Goal: Task Accomplishment & Management: Use online tool/utility

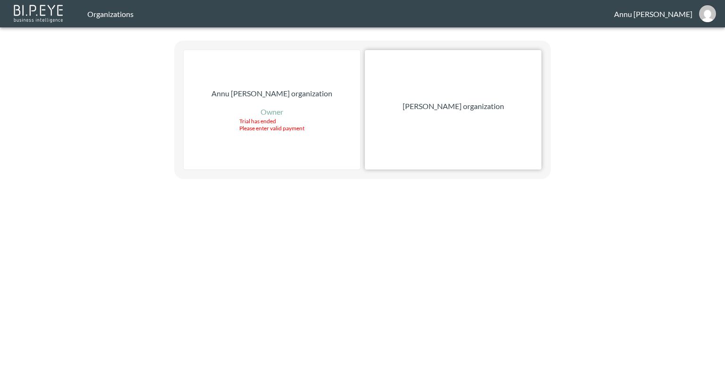
click at [431, 111] on p "[PERSON_NAME] organization" at bounding box center [453, 106] width 101 height 11
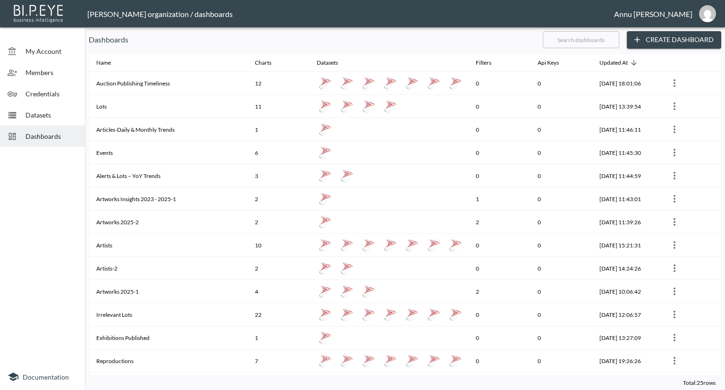
click at [40, 115] on span "Datasets" at bounding box center [51, 115] width 52 height 10
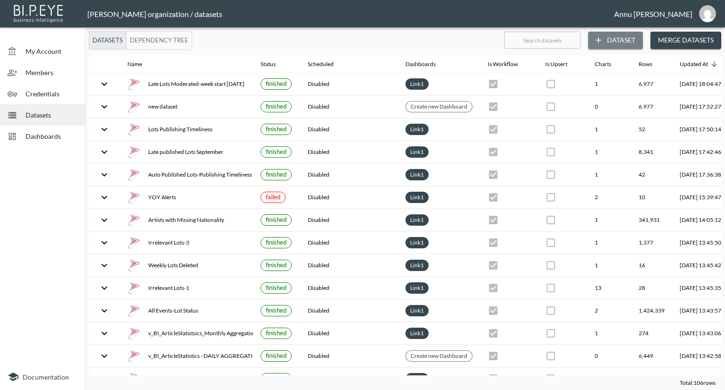
click at [610, 41] on button "Dataset" at bounding box center [615, 40] width 55 height 17
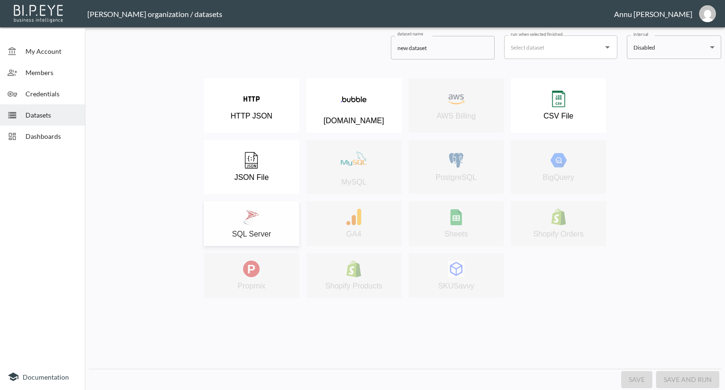
click at [254, 223] on img at bounding box center [251, 217] width 17 height 17
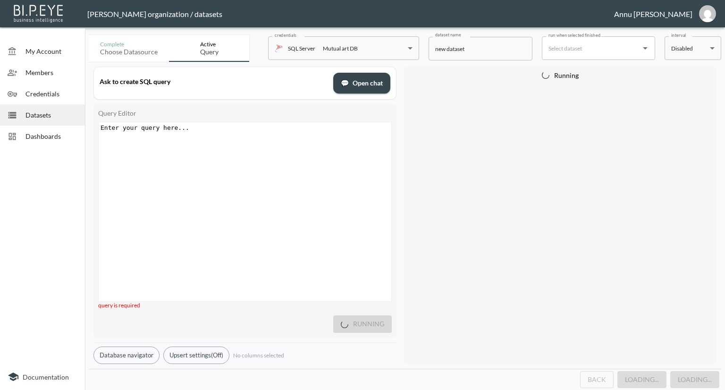
click at [238, 141] on div "Enter your query here... ​ x ​" at bounding box center [257, 223] width 316 height 202
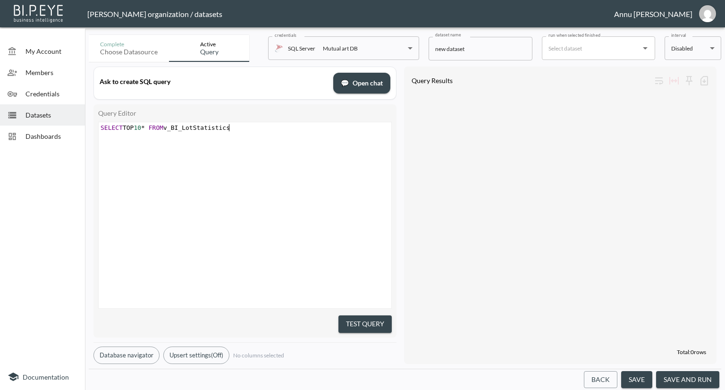
scroll to position [0, 130]
type textarea "SELECT TOP 10* FROM v_BI_LotStatistics"
drag, startPoint x: 340, startPoint y: 317, endPoint x: 352, endPoint y: 301, distance: 20.6
click at [341, 317] on button "Test Query" at bounding box center [364, 323] width 53 height 17
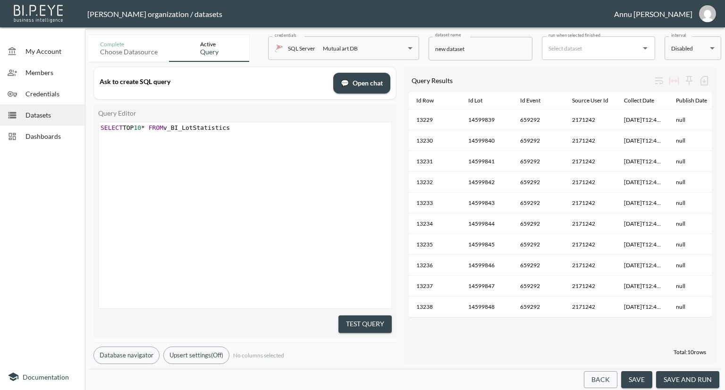
click at [282, 134] on div "​ x SELECT TOP 10 * FROM v_BI_LotStatistics" at bounding box center [257, 227] width 316 height 210
type textarea "where ResultUserId IS NOT NULL"
drag, startPoint x: 366, startPoint y: 320, endPoint x: 366, endPoint y: 312, distance: 7.1
click at [366, 320] on button "Test Query" at bounding box center [364, 323] width 53 height 17
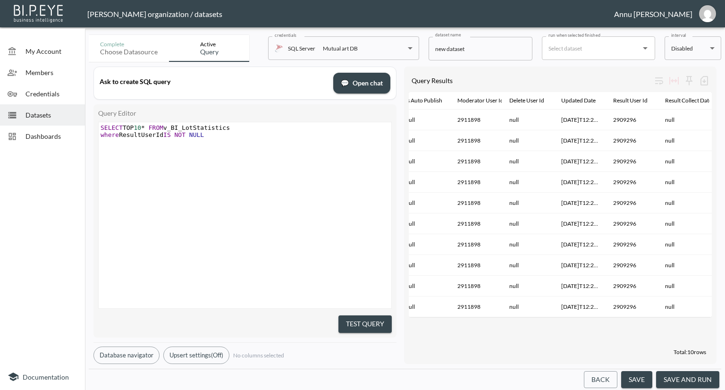
scroll to position [0, 419]
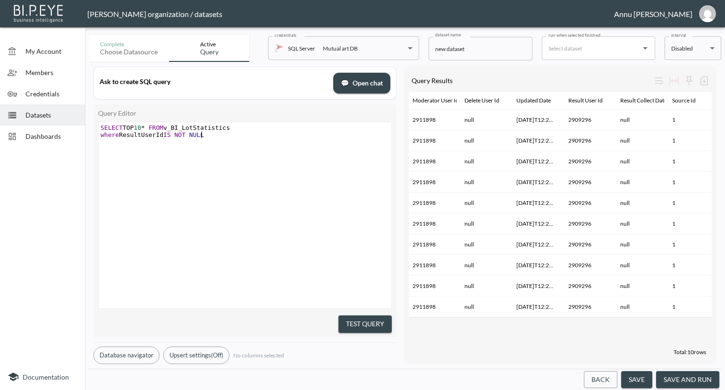
click at [228, 140] on div "​ x SELECT TOP 10 * FROM v_BI_LotStatistics where ResultUserId IS NOT NULL" at bounding box center [246, 131] width 295 height 18
type textarea "AND Result"
type textarea "CollectDtae"
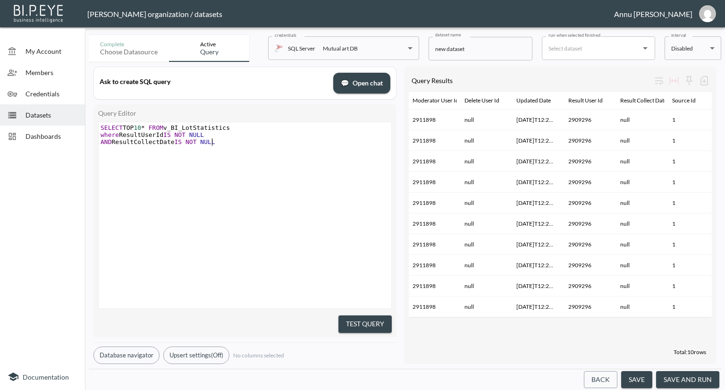
scroll to position [0, 51]
type textarea "ate IS NOT NULL"
drag, startPoint x: 370, startPoint y: 320, endPoint x: 367, endPoint y: 297, distance: 23.3
click at [371, 320] on button "Test Query" at bounding box center [364, 323] width 53 height 17
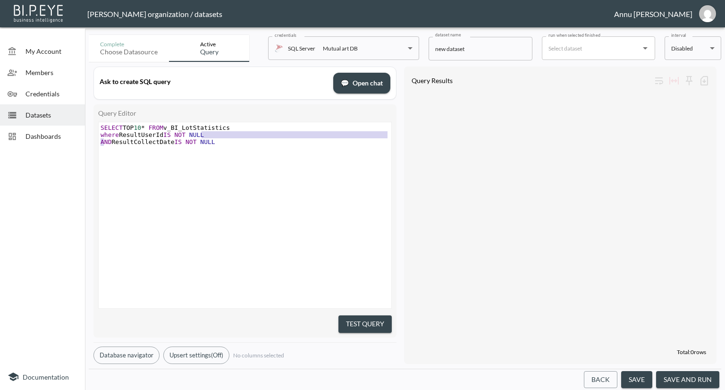
type textarea "A"
type textarea "where ResultUserId IS NOT NULL"
drag, startPoint x: 206, startPoint y: 136, endPoint x: 98, endPoint y: 136, distance: 107.6
click at [99, 136] on pre "where ResultUserId IS NOT NULL" at bounding box center [246, 134] width 295 height 7
drag, startPoint x: 110, startPoint y: 139, endPoint x: 78, endPoint y: 135, distance: 31.4
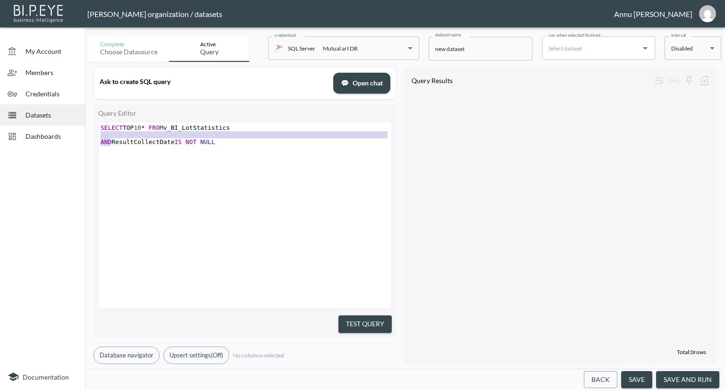
click at [78, 135] on div "My Account Members Credentials Datasets Dashboards Documentation Complete Choos…" at bounding box center [362, 195] width 725 height 390
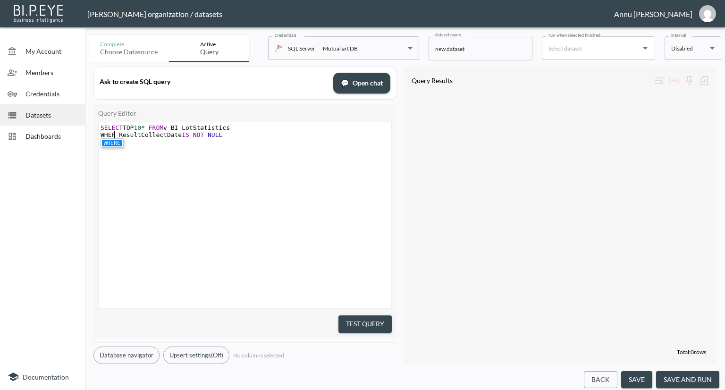
scroll to position [0, 17]
type textarea "WHERE"
click at [344, 317] on button "Test Query" at bounding box center [364, 323] width 53 height 17
click at [354, 312] on div "Test Query" at bounding box center [245, 322] width 294 height 20
click at [356, 327] on button "Test Query" at bounding box center [364, 323] width 53 height 17
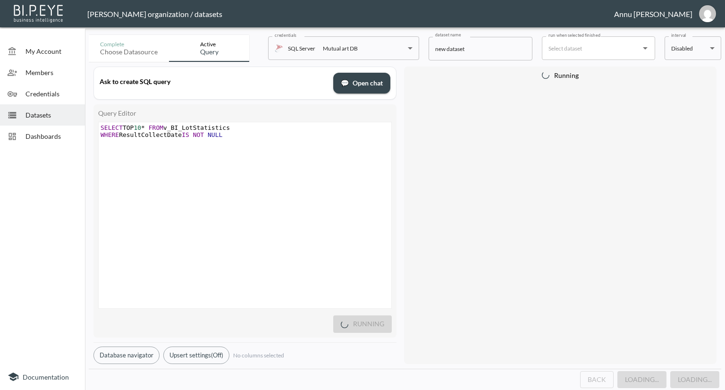
type textarea "WHERE ResultCollectDate IS NOT NULL"
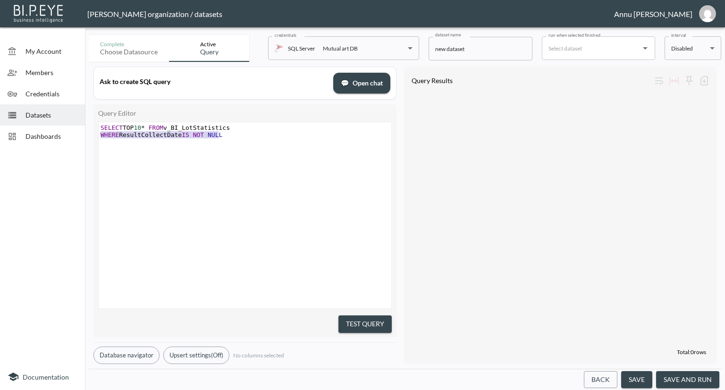
drag, startPoint x: 242, startPoint y: 139, endPoint x: 85, endPoint y: 135, distance: 156.3
click at [85, 135] on div "Complete Choose datasource Active Query credentials SQL Server Mutual art DB 82…" at bounding box center [405, 210] width 640 height 359
click at [374, 321] on button "Test Query" at bounding box center [364, 323] width 53 height 17
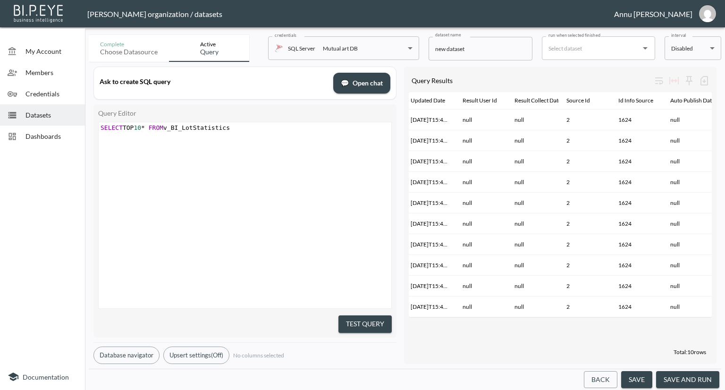
scroll to position [0, 0]
click at [255, 125] on pre "SELECT TOP 10 * FROM v_BI_LotStatistics" at bounding box center [246, 127] width 295 height 7
type textarea "where ResultUserId IS NOT NULL"
click at [369, 318] on button "Test Query" at bounding box center [364, 323] width 53 height 17
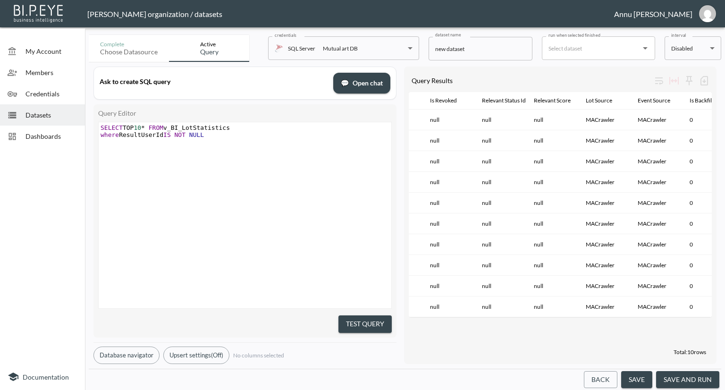
scroll to position [0, 943]
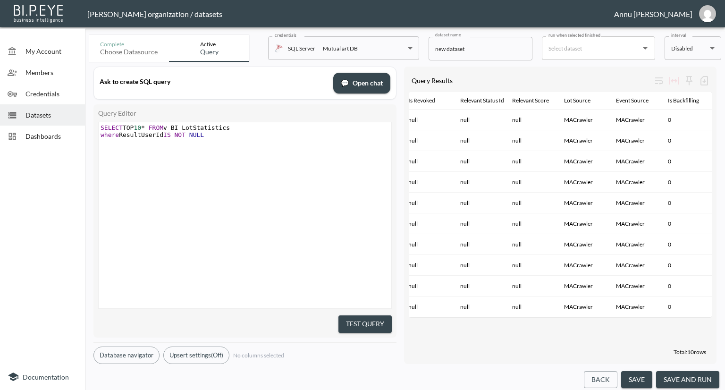
click at [60, 106] on div "Datasets" at bounding box center [42, 114] width 85 height 21
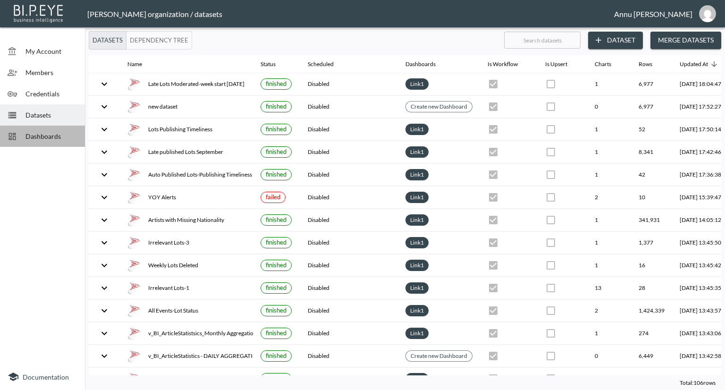
click at [62, 131] on div "Dashboards" at bounding box center [42, 136] width 85 height 21
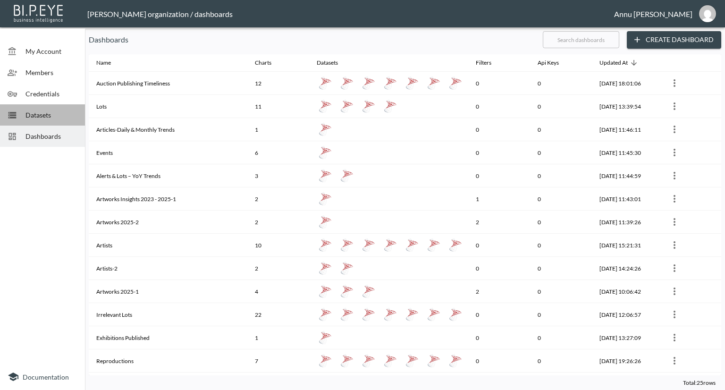
click at [40, 110] on div "Datasets" at bounding box center [42, 114] width 85 height 21
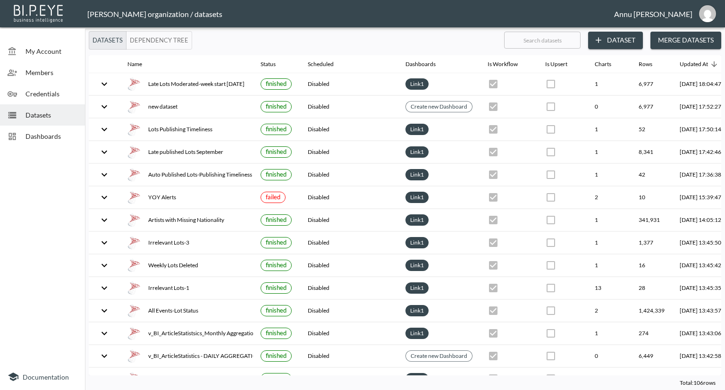
click at [616, 42] on button "Dataset" at bounding box center [615, 40] width 55 height 17
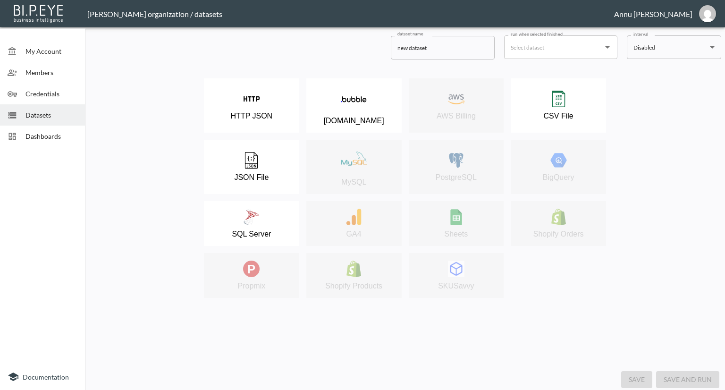
click at [349, 33] on div "dataset name new dataset dataset name run when selected finished run when selec…" at bounding box center [405, 45] width 632 height 28
click at [258, 218] on img at bounding box center [251, 217] width 17 height 17
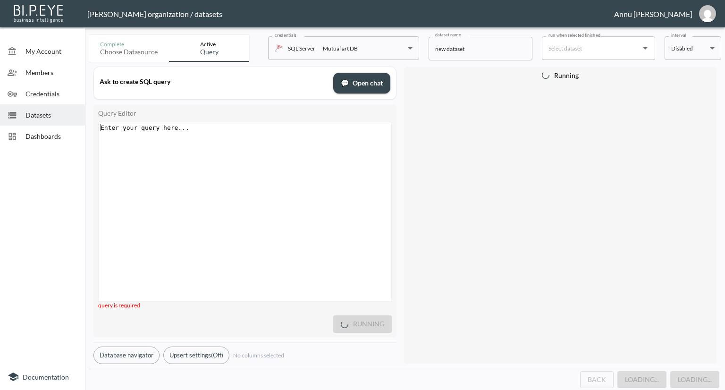
click at [242, 143] on div "Enter your query here... xxxxxxxxxx ​" at bounding box center [257, 223] width 316 height 202
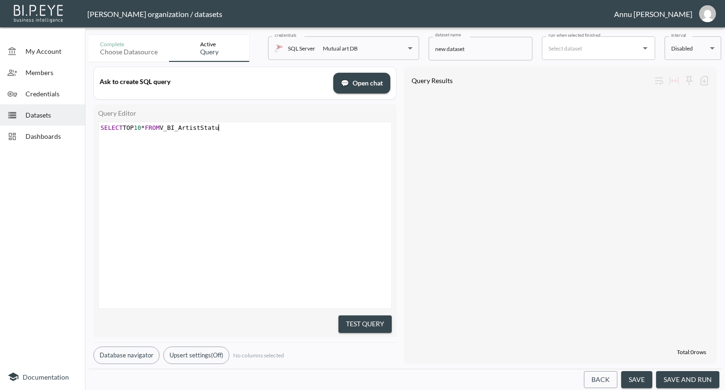
scroll to position [0, 124]
type textarea "SELECT TOP 10*FROM V_BI_ArtistStatus"
click at [358, 321] on button "Test Query" at bounding box center [364, 323] width 53 height 17
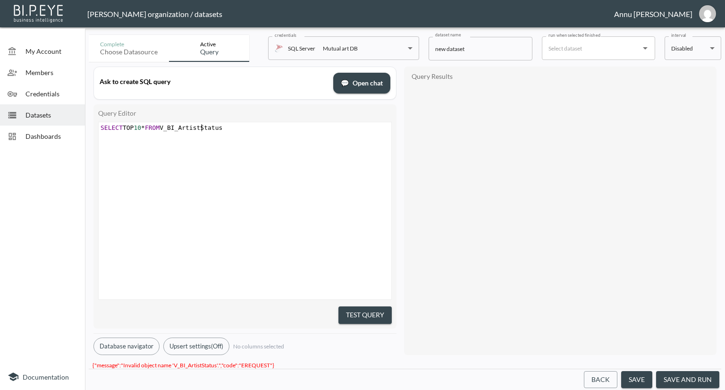
click at [202, 127] on span "SELECT TOP 10 * FROM V_BI_ArtistStatus" at bounding box center [162, 127] width 122 height 7
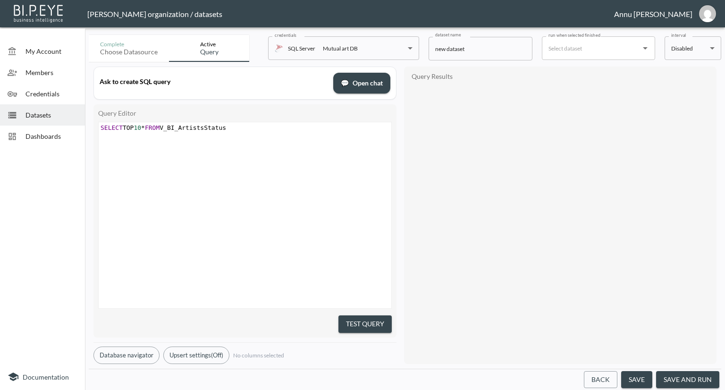
type textarea "s"
click at [340, 315] on button "Test Query" at bounding box center [364, 323] width 53 height 17
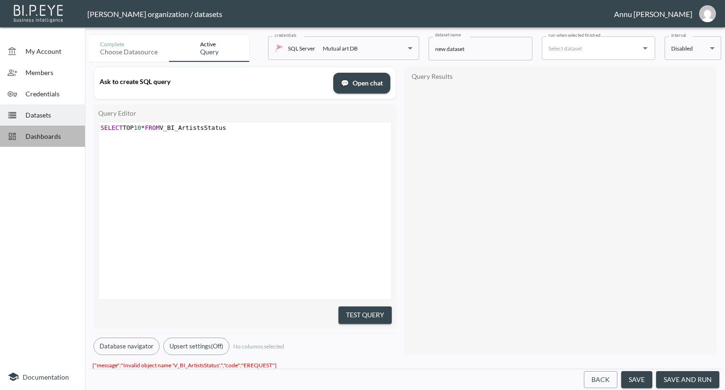
click at [72, 136] on span "Dashboards" at bounding box center [51, 136] width 52 height 10
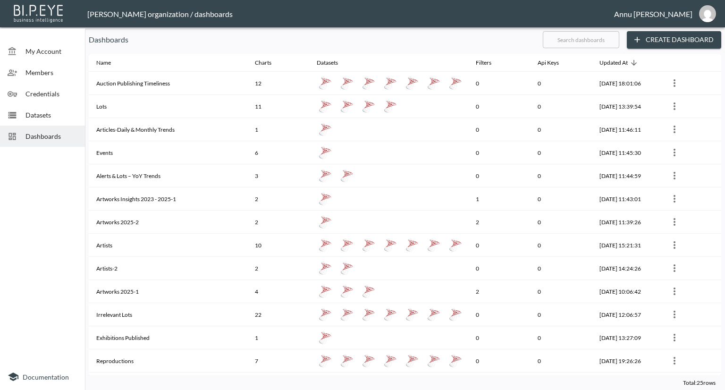
click at [64, 109] on div "Datasets" at bounding box center [42, 114] width 85 height 21
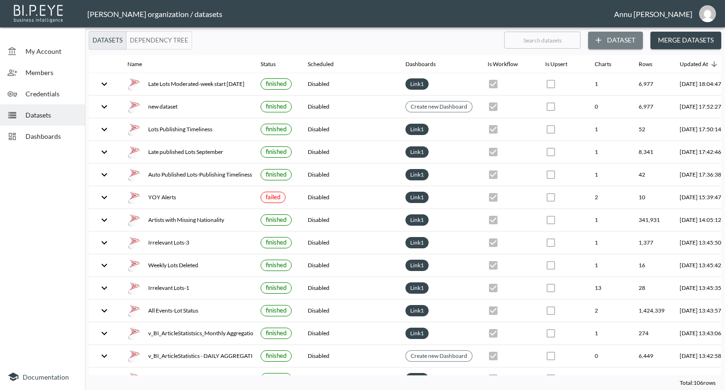
click at [598, 39] on icon "button" at bounding box center [598, 39] width 9 height 9
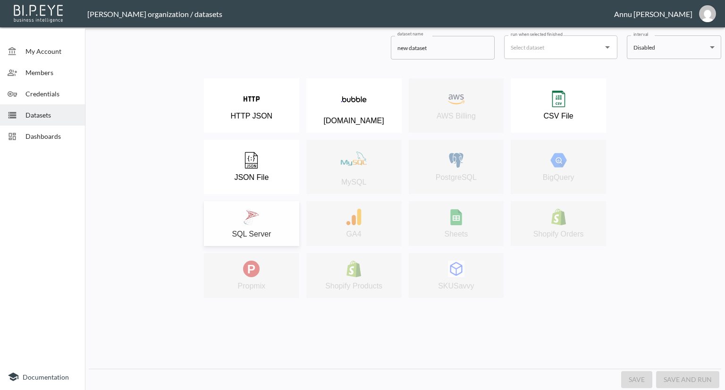
click at [274, 231] on div "SQL Server" at bounding box center [252, 224] width 86 height 30
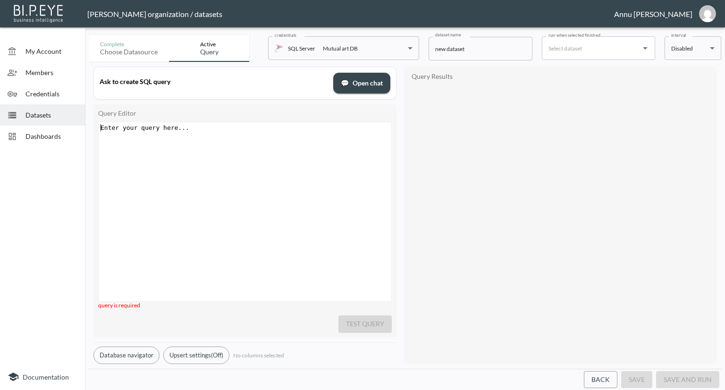
click at [260, 126] on pre "​" at bounding box center [246, 127] width 295 height 7
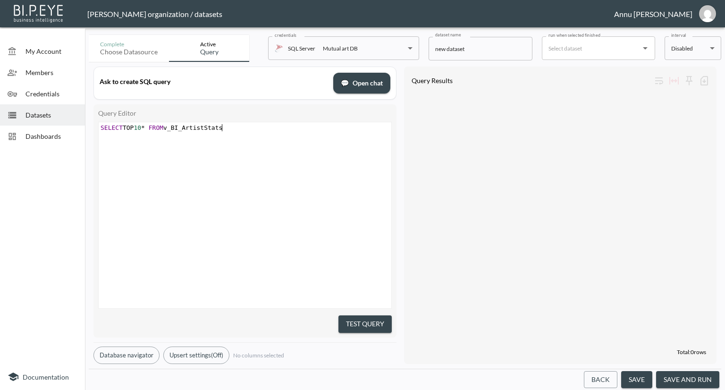
scroll to position [0, 124]
type textarea "SELECT TOP 10* FROM v_BI_ArtistStats"
click at [364, 320] on button "Test Query" at bounding box center [364, 323] width 53 height 17
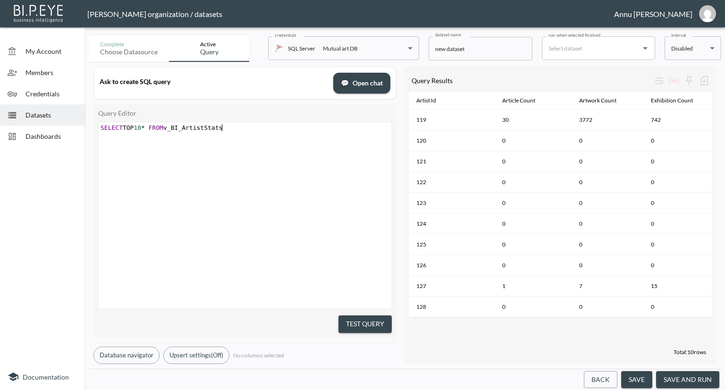
type textarea "SELECT TOP 10* FROM v_BI_ArtistStats"
drag, startPoint x: 225, startPoint y: 129, endPoint x: 41, endPoint y: 124, distance: 184.1
click at [41, 124] on div "My Account Members Credentials Datasets Dashboards Documentation Complete Choos…" at bounding box center [362, 195] width 725 height 390
click at [167, 139] on div "x SELECT TOP 10 * FROM v_BI_ArtistStats" at bounding box center [257, 227] width 316 height 210
click at [60, 136] on span "Dashboards" at bounding box center [51, 136] width 52 height 10
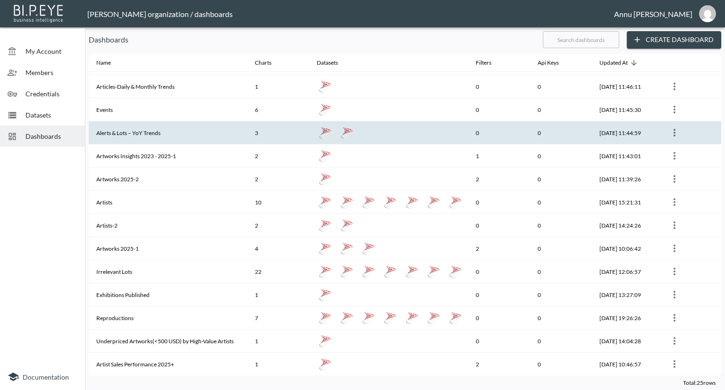
scroll to position [94, 0]
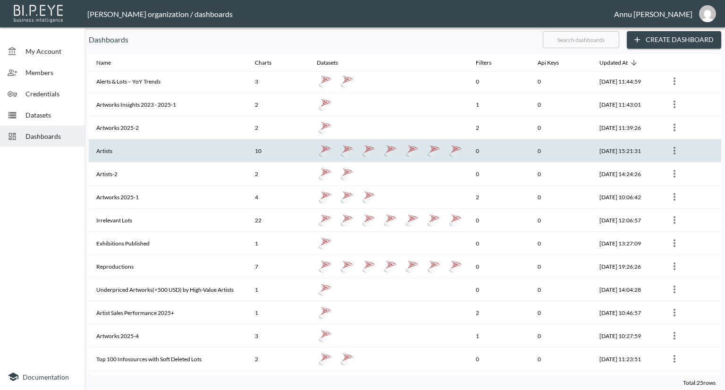
click at [121, 150] on th "Artists" at bounding box center [168, 150] width 159 height 23
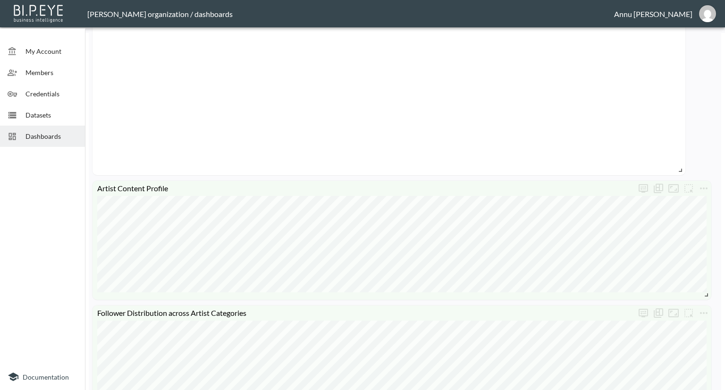
scroll to position [283, 0]
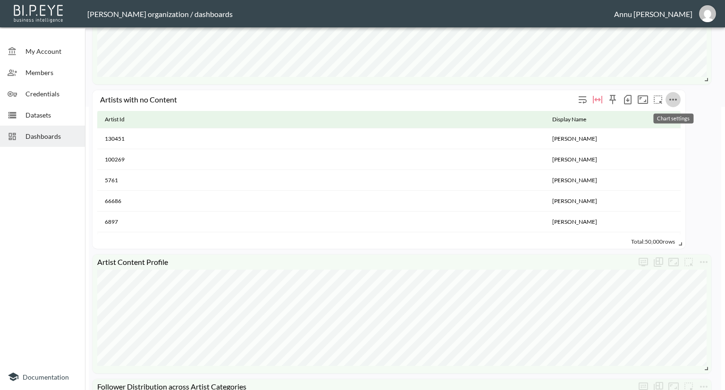
click at [672, 97] on icon "more" at bounding box center [672, 99] width 11 height 11
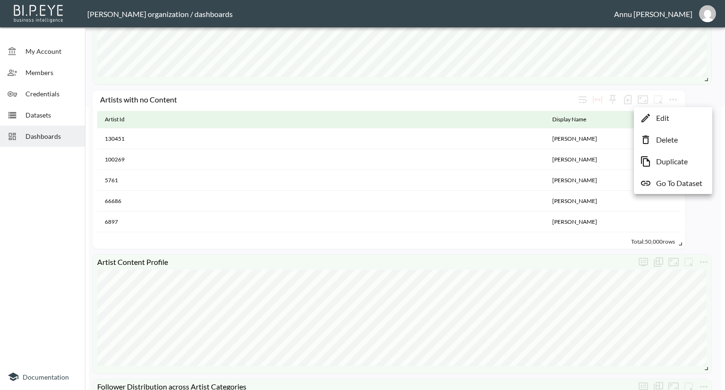
click at [661, 181] on p "Go To Dataset" at bounding box center [679, 182] width 46 height 11
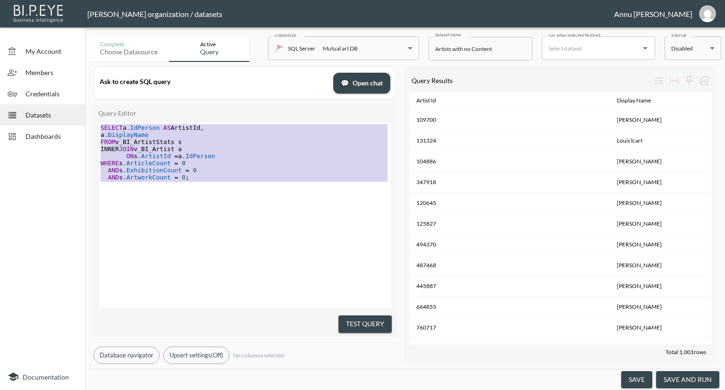
type textarea "SELECT a.[PERSON_NAME] AS ArtistId, a.DisplayName FROM v_BI_ArtistStats s INNER…"
drag, startPoint x: 192, startPoint y: 182, endPoint x: 76, endPoint y: 110, distance: 136.2
click at [76, 110] on div "My Account Members Credentials Datasets Dashboards Documentation Complete Choos…" at bounding box center [362, 195] width 725 height 390
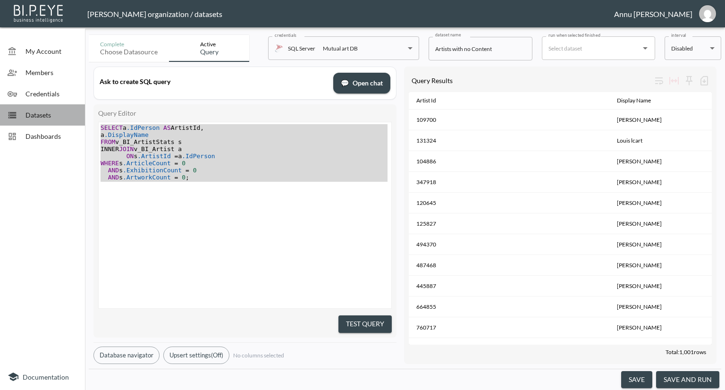
click at [35, 112] on span "Datasets" at bounding box center [51, 115] width 52 height 10
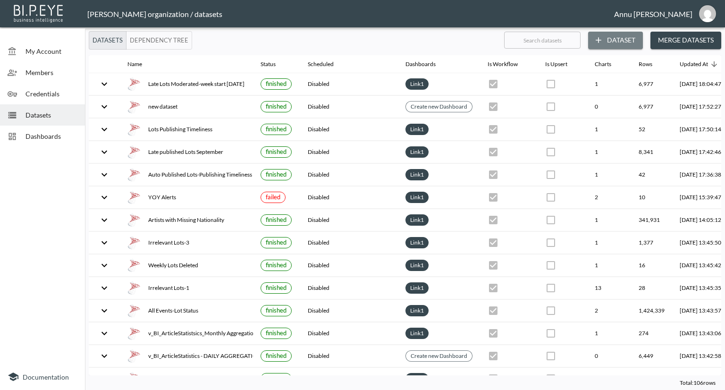
click at [631, 39] on button "Dataset" at bounding box center [615, 40] width 55 height 17
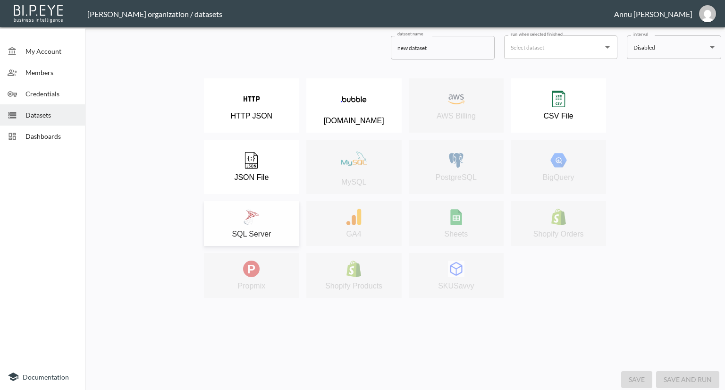
click at [266, 223] on div "SQL Server" at bounding box center [252, 224] width 86 height 30
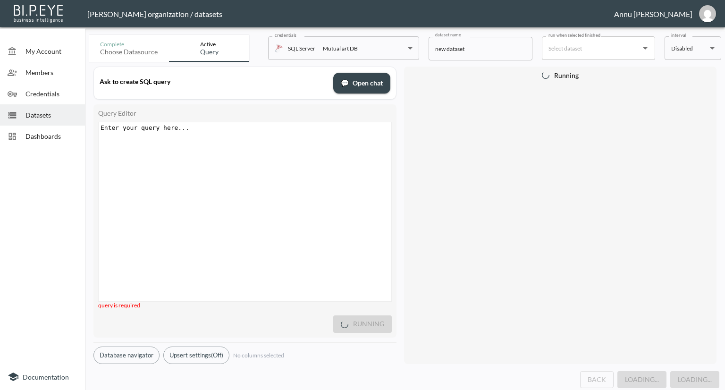
click at [231, 143] on div "Enter your query here... xxxxxxxxxx ​" at bounding box center [257, 223] width 316 height 202
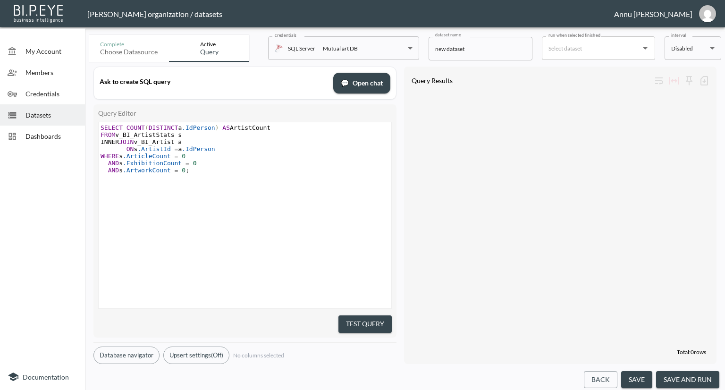
click at [372, 326] on button "Test Query" at bounding box center [364, 323] width 53 height 17
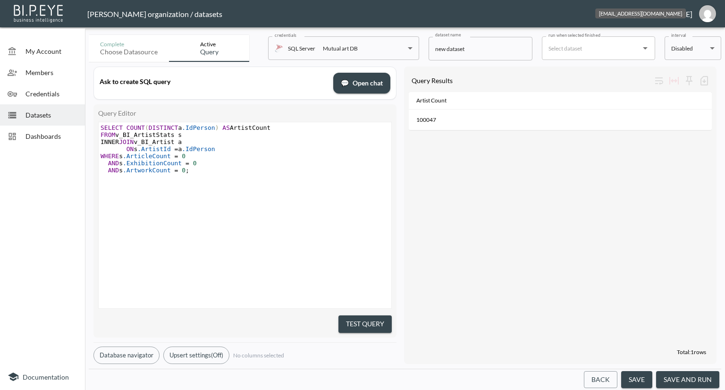
click at [708, 13] on img "annu@mutualart.com" at bounding box center [707, 13] width 17 height 17
click at [655, 54] on li "Logout" at bounding box center [683, 54] width 81 height 17
